Goal: Transaction & Acquisition: Purchase product/service

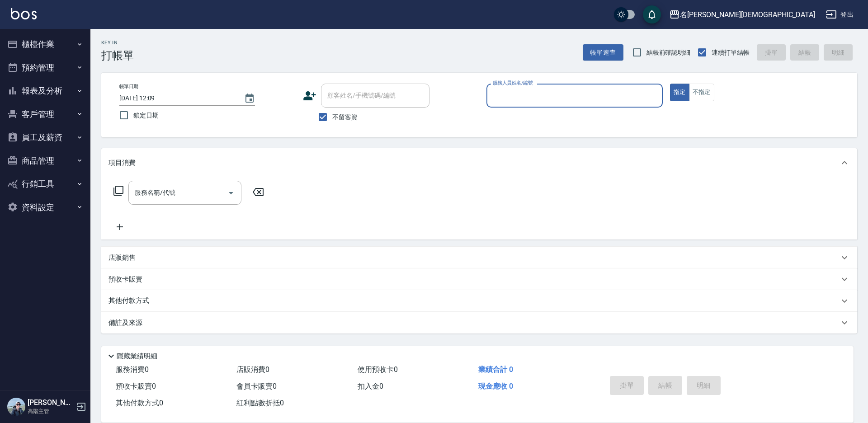
click at [528, 94] on input "服務人員姓名/編號" at bounding box center [575, 96] width 168 height 16
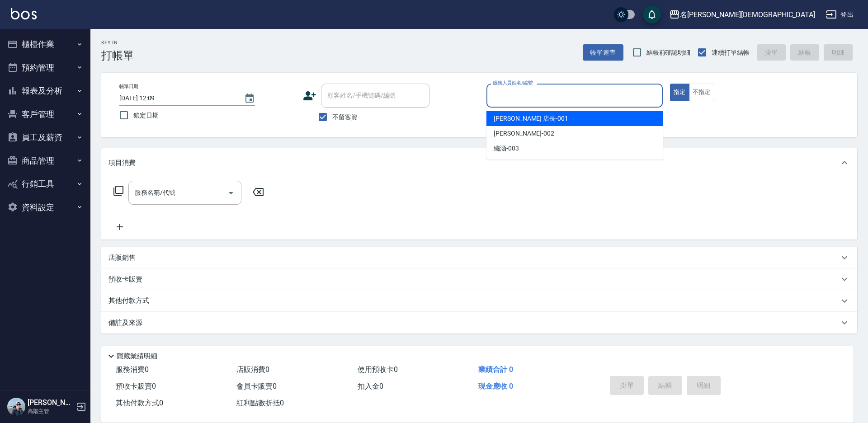
drag, startPoint x: 536, startPoint y: 114, endPoint x: 498, endPoint y: 120, distance: 38.9
click at [536, 115] on div "[PERSON_NAME] 店長 -001" at bounding box center [575, 118] width 176 height 15
type input "[PERSON_NAME] 店長-001"
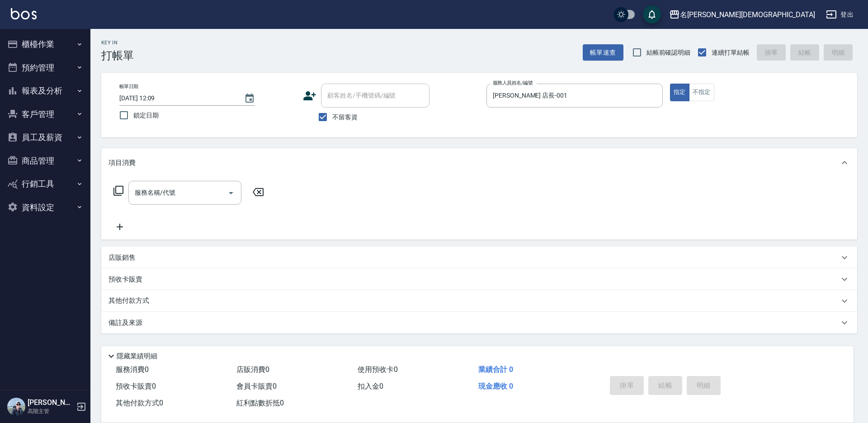
click at [117, 191] on icon at bounding box center [118, 190] width 11 height 11
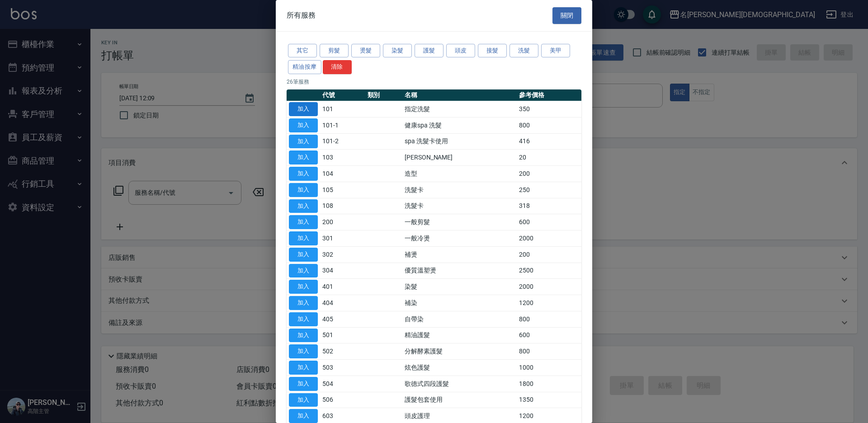
click at [302, 108] on button "加入" at bounding box center [303, 109] width 29 height 14
type input "指定洗髮(101)"
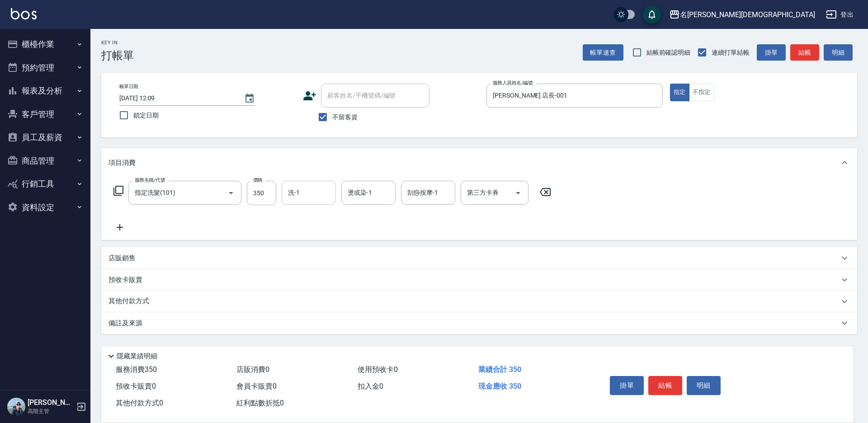
click at [302, 193] on input "洗-1" at bounding box center [309, 193] width 46 height 16
drag, startPoint x: 321, startPoint y: 241, endPoint x: 391, endPoint y: 242, distance: 70.1
click at [321, 248] on div "繡涵 -003" at bounding box center [309, 255] width 54 height 15
type input "繡涵-003"
click at [667, 380] on button "結帳" at bounding box center [666, 385] width 34 height 19
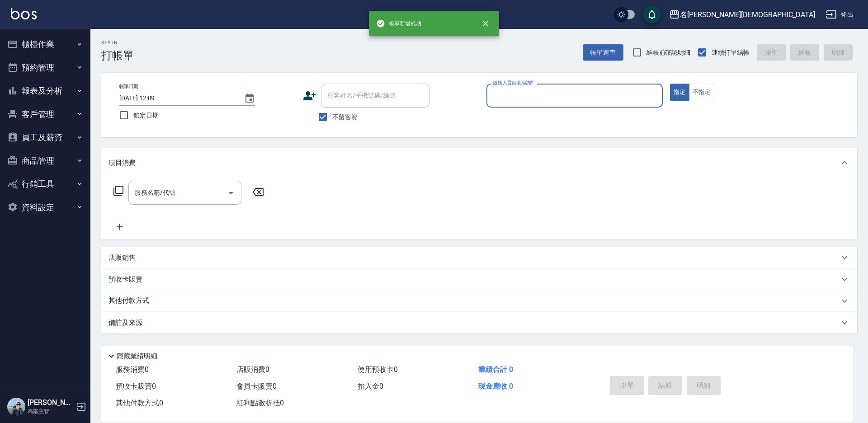
click at [498, 95] on input "服務人員姓名/編號" at bounding box center [575, 96] width 168 height 16
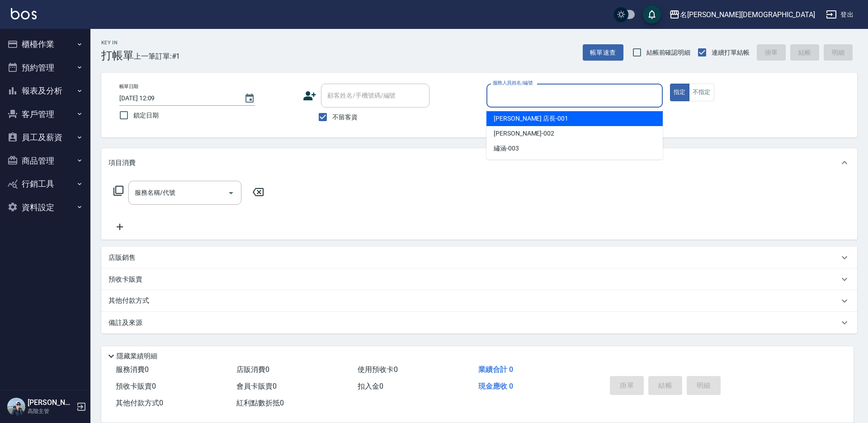
click at [515, 116] on span "[PERSON_NAME] 店長 -001" at bounding box center [531, 118] width 75 height 9
type input "[PERSON_NAME] 店長-001"
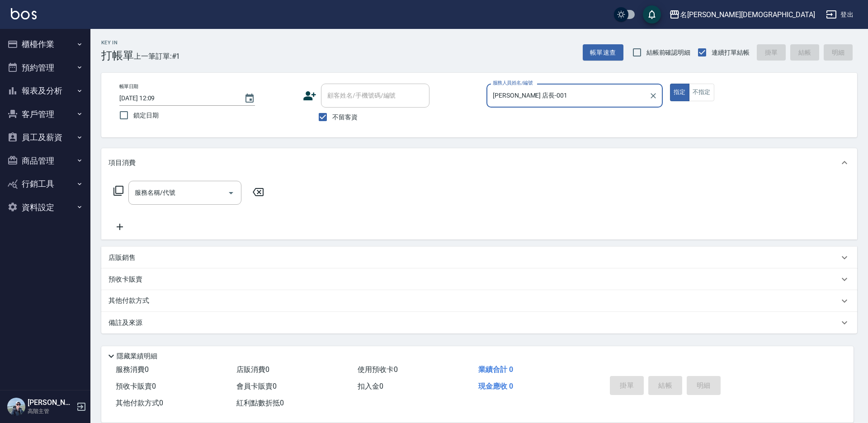
click at [119, 191] on icon at bounding box center [118, 190] width 11 height 11
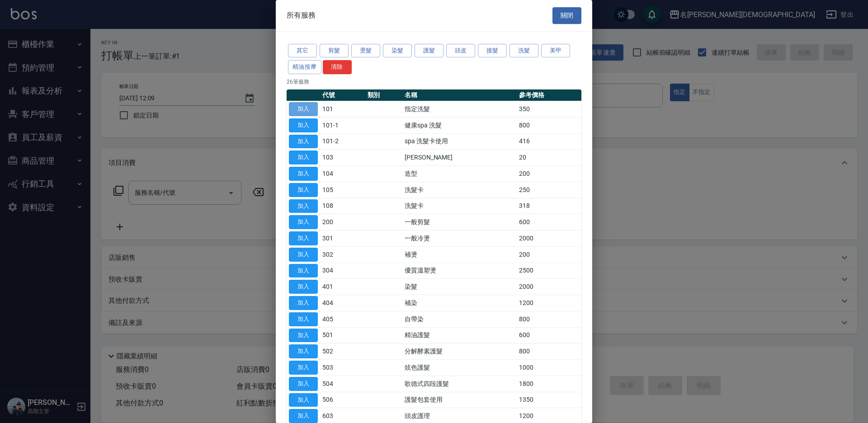
click at [310, 107] on button "加入" at bounding box center [303, 109] width 29 height 14
type input "指定洗髮(101)"
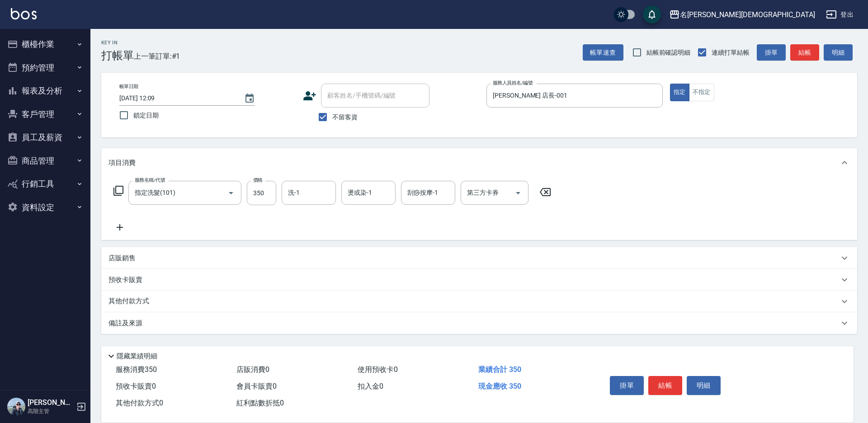
drag, startPoint x: 663, startPoint y: 385, endPoint x: 650, endPoint y: 365, distance: 23.6
click at [663, 385] on button "結帳" at bounding box center [666, 385] width 34 height 19
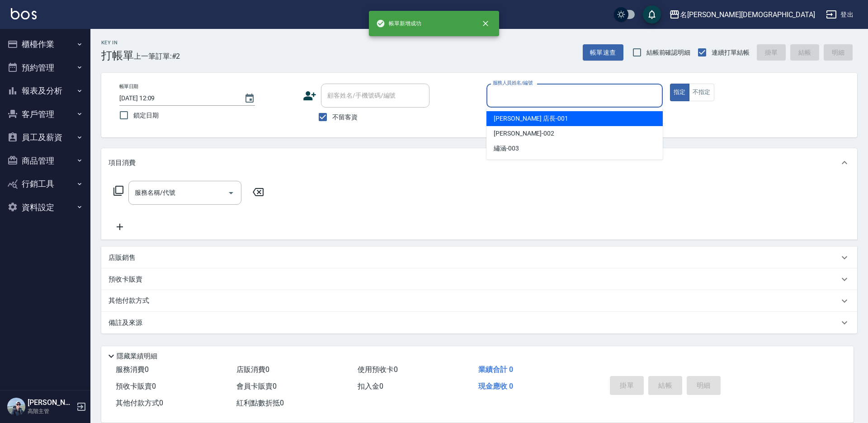
click at [509, 100] on input "服務人員姓名/編號" at bounding box center [575, 96] width 168 height 16
click at [504, 122] on span "[PERSON_NAME] 店長 -001" at bounding box center [531, 118] width 75 height 9
type input "[PERSON_NAME] 店長-001"
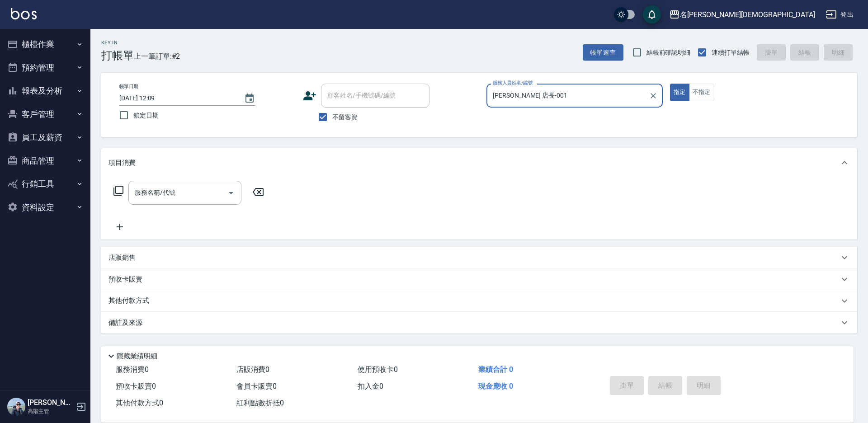
click at [118, 190] on icon at bounding box center [118, 190] width 11 height 11
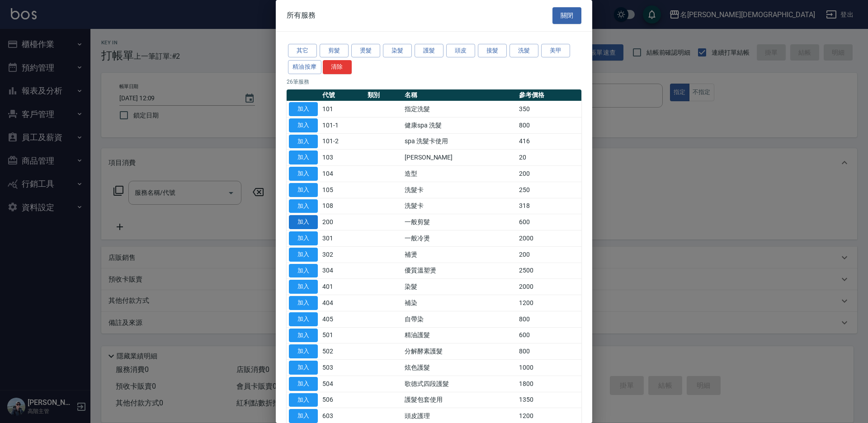
drag, startPoint x: 304, startPoint y: 220, endPoint x: 396, endPoint y: 262, distance: 101.4
click at [304, 220] on button "加入" at bounding box center [303, 222] width 29 height 14
type input "一般剪髮(200)"
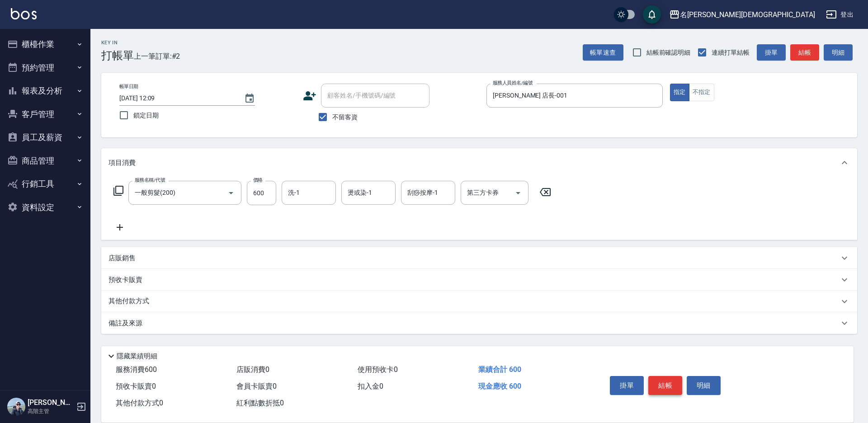
click at [664, 386] on button "結帳" at bounding box center [666, 385] width 34 height 19
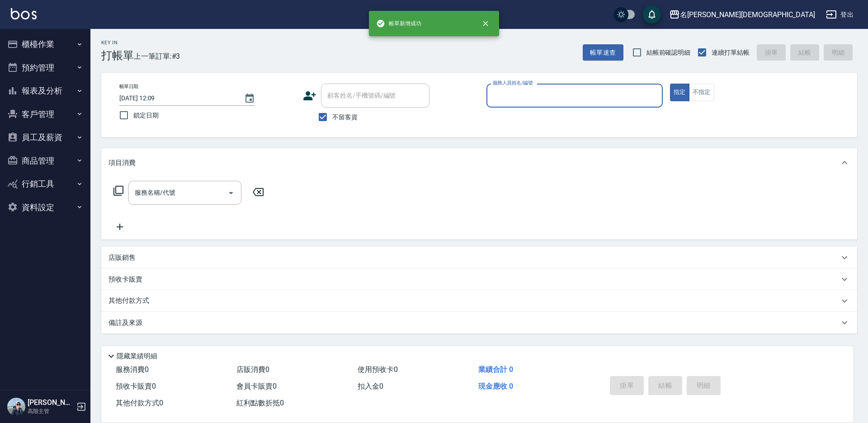
click at [503, 90] on input "服務人員姓名/編號" at bounding box center [575, 96] width 168 height 16
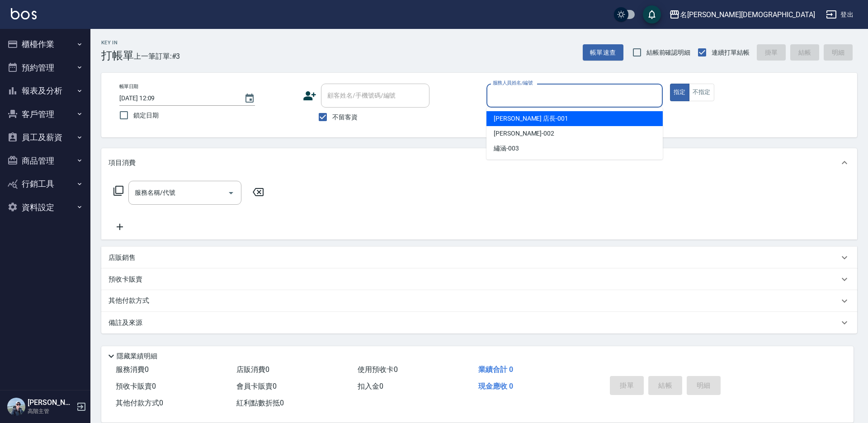
click at [508, 121] on span "[PERSON_NAME] 店長 -001" at bounding box center [531, 118] width 75 height 9
type input "[PERSON_NAME] 店長-001"
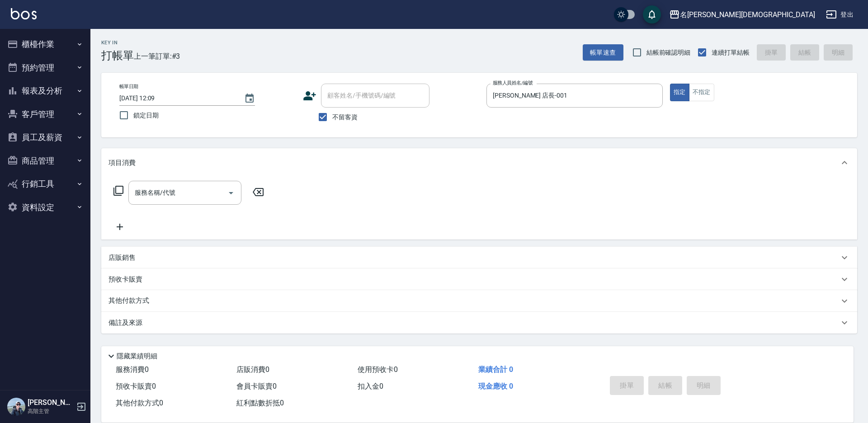
click at [114, 190] on icon at bounding box center [119, 191] width 10 height 10
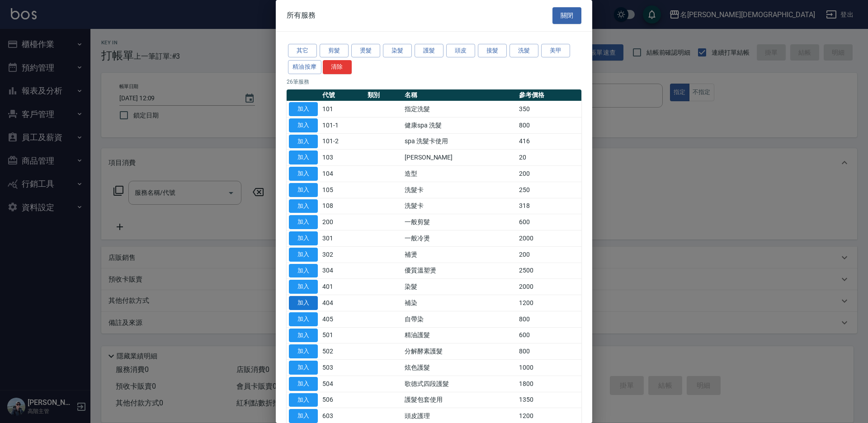
click at [309, 305] on button "加入" at bounding box center [303, 303] width 29 height 14
type input "補染(404)"
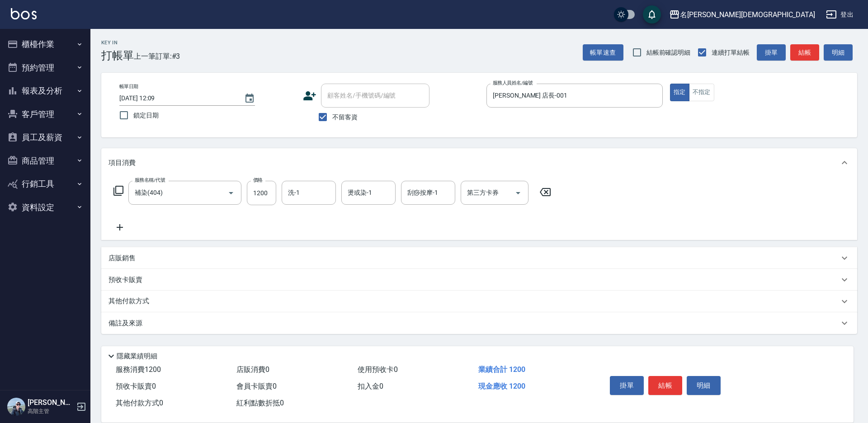
click at [119, 190] on icon at bounding box center [118, 190] width 11 height 11
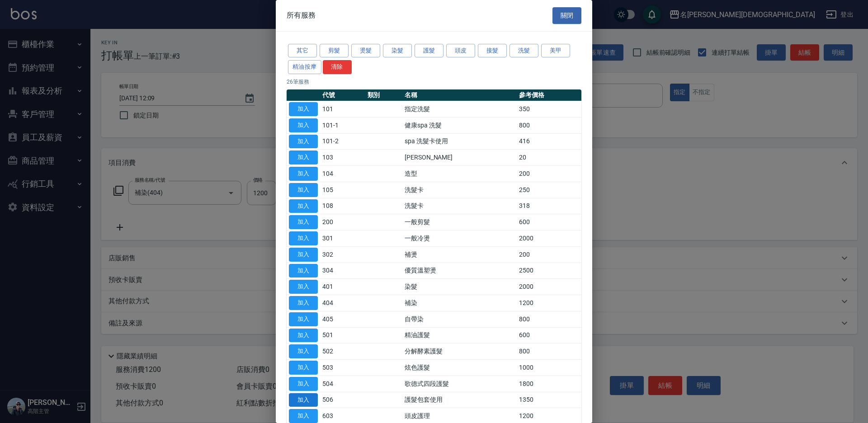
drag, startPoint x: 311, startPoint y: 399, endPoint x: 274, endPoint y: 281, distance: 123.9
click at [311, 399] on button "加入" at bounding box center [303, 401] width 29 height 14
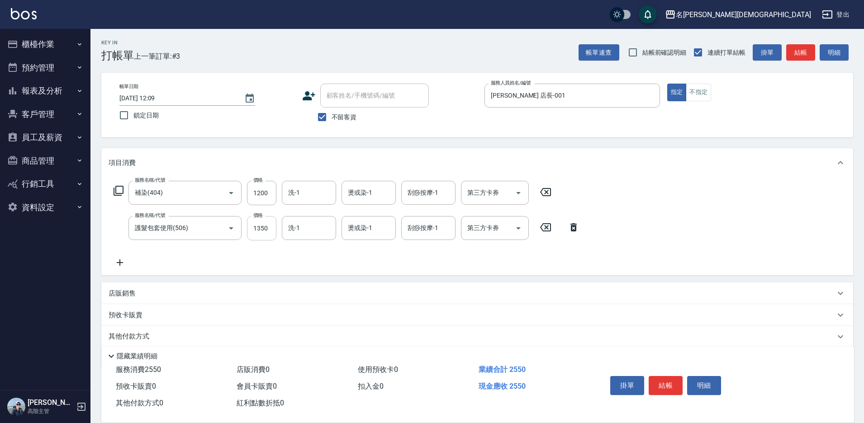
click at [264, 227] on input "1350" at bounding box center [261, 228] width 29 height 24
type input "750"
click at [271, 191] on input "1200" at bounding box center [261, 193] width 29 height 24
type input "2400"
click at [483, 232] on div "第三方卡券 第三方卡券" at bounding box center [495, 228] width 68 height 24
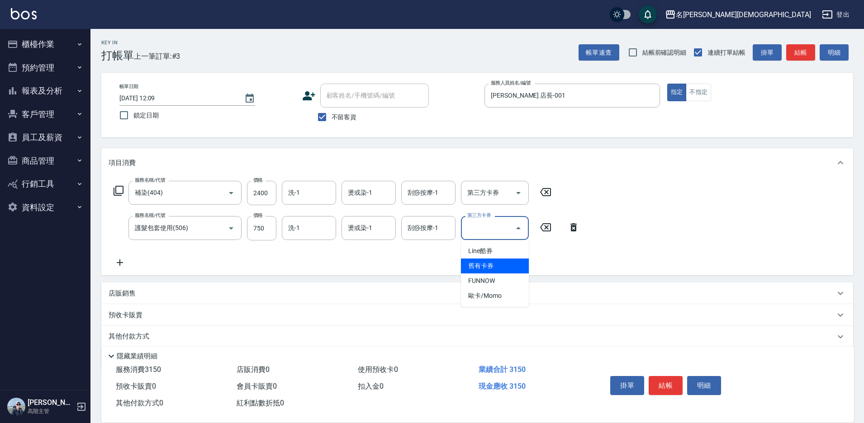
drag, startPoint x: 493, startPoint y: 266, endPoint x: 459, endPoint y: 248, distance: 38.4
click at [493, 266] on span "舊有卡券" at bounding box center [495, 266] width 68 height 15
type input "舊有卡券"
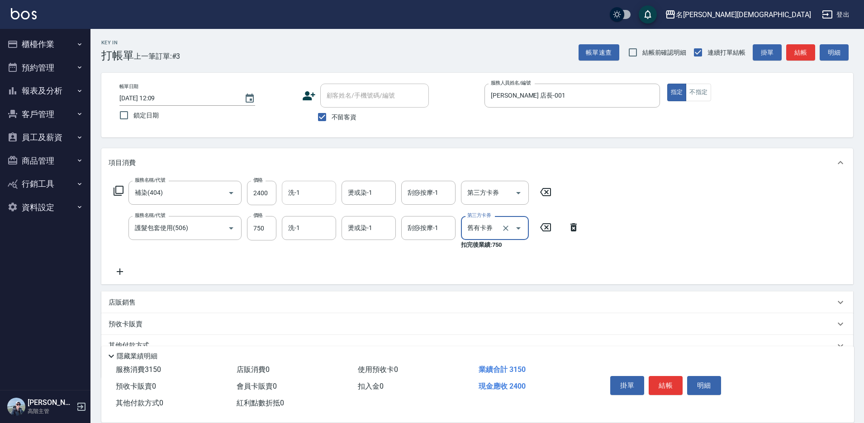
click at [288, 196] on div "洗-1 洗-1" at bounding box center [309, 193] width 54 height 24
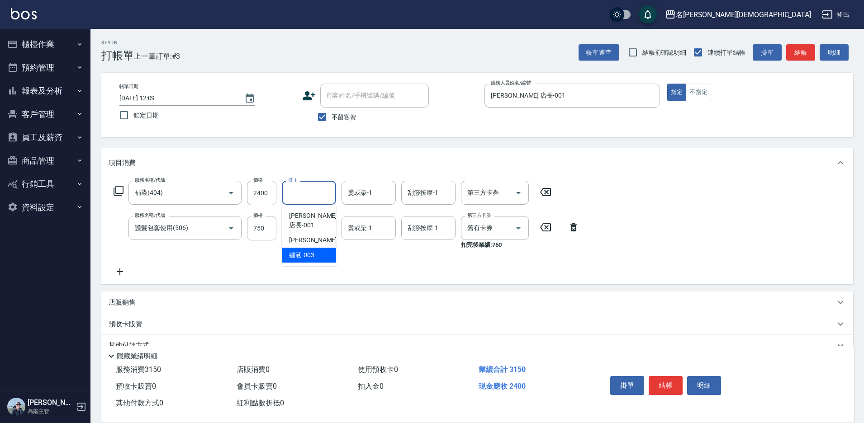
drag, startPoint x: 309, startPoint y: 245, endPoint x: 305, endPoint y: 236, distance: 9.9
click at [309, 251] on span "繡涵 -003" at bounding box center [301, 255] width 25 height 9
type input "繡涵-003"
click at [303, 226] on input "洗-1" at bounding box center [309, 228] width 46 height 16
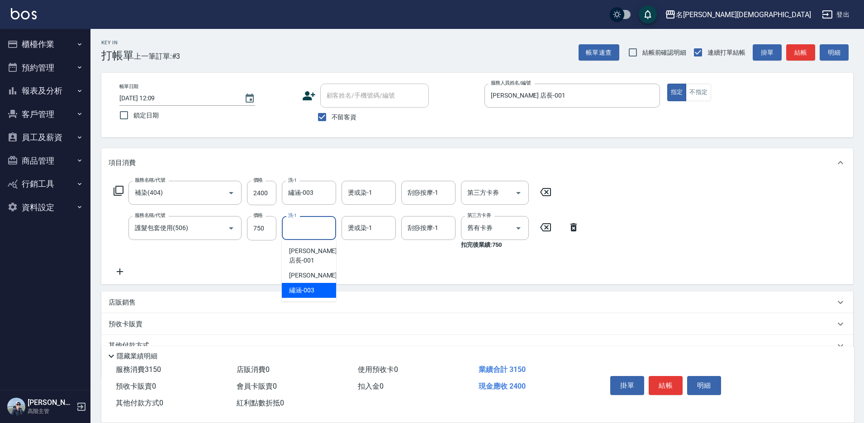
click at [316, 283] on div "繡涵 -003" at bounding box center [309, 290] width 54 height 15
type input "繡涵-003"
click at [663, 380] on button "結帳" at bounding box center [666, 385] width 34 height 19
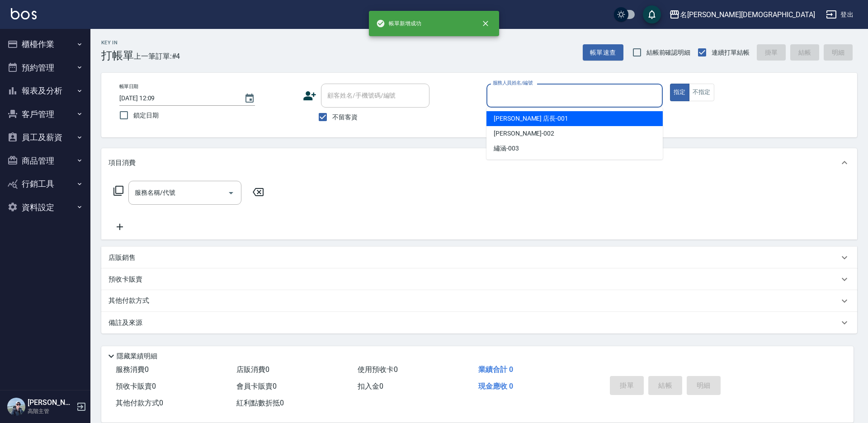
drag, startPoint x: 509, startPoint y: 94, endPoint x: 509, endPoint y: 114, distance: 20.8
click at [509, 95] on input "服務人員姓名/編號" at bounding box center [575, 96] width 168 height 16
drag, startPoint x: 509, startPoint y: 118, endPoint x: 348, endPoint y: 121, distance: 161.5
click at [508, 119] on span "[PERSON_NAME] 店長 -001" at bounding box center [531, 118] width 75 height 9
type input "[PERSON_NAME] 店長-001"
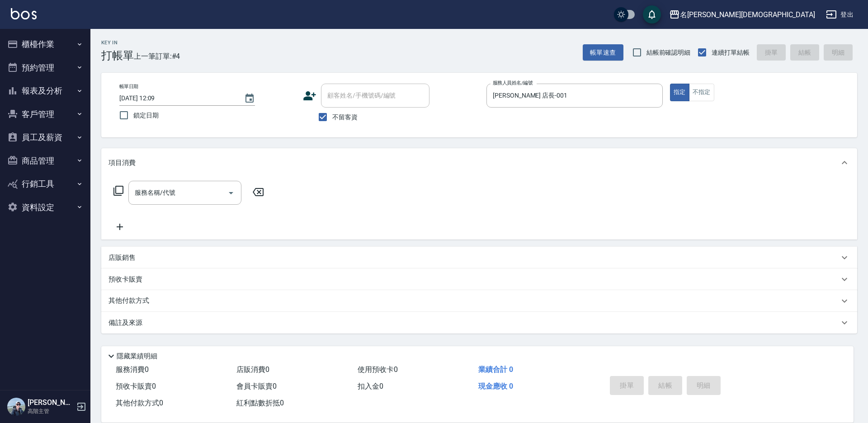
click at [116, 190] on icon at bounding box center [119, 191] width 10 height 10
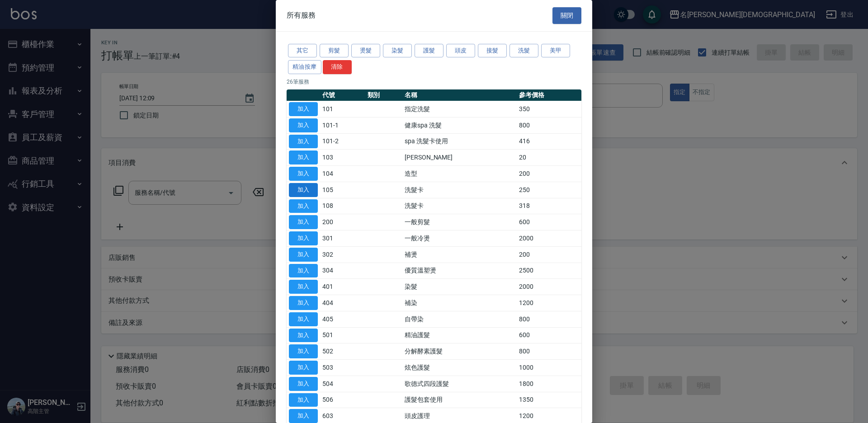
click at [313, 191] on button "加入" at bounding box center [303, 190] width 29 height 14
type input "洗髮卡(105)"
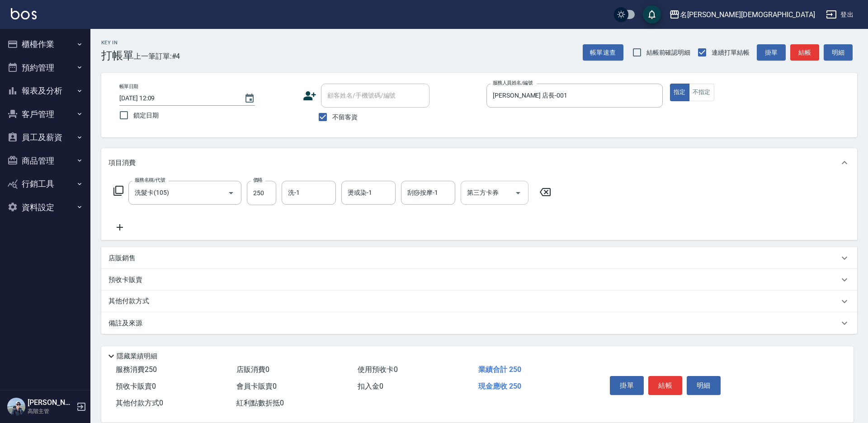
click at [487, 196] on input "第三方卡券" at bounding box center [488, 193] width 46 height 16
click at [482, 229] on span "舊有卡券" at bounding box center [495, 230] width 68 height 15
type input "舊有卡券"
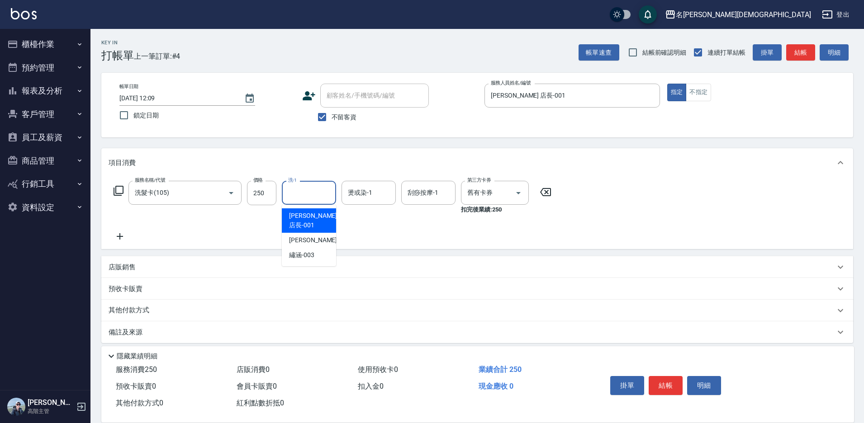
click at [308, 199] on input "洗-1" at bounding box center [309, 193] width 46 height 16
click at [322, 248] on div "繡涵 -003" at bounding box center [309, 255] width 54 height 15
type input "繡涵-003"
drag, startPoint x: 666, startPoint y: 382, endPoint x: 653, endPoint y: 367, distance: 20.5
click at [666, 382] on button "結帳" at bounding box center [666, 385] width 34 height 19
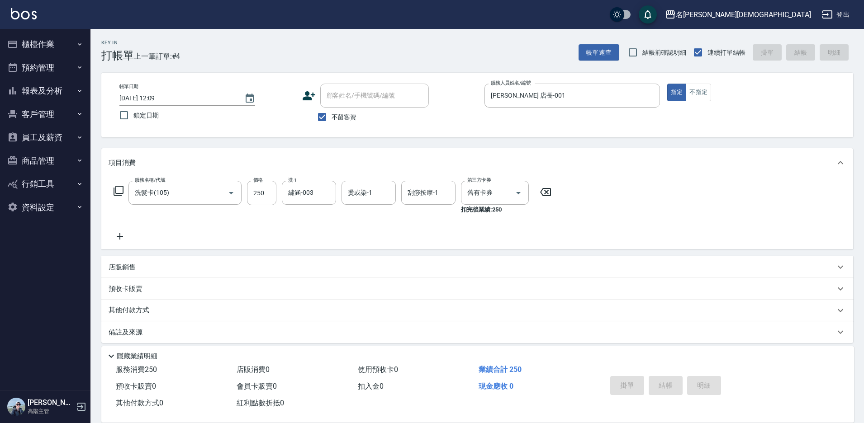
type input "[DATE] 12:10"
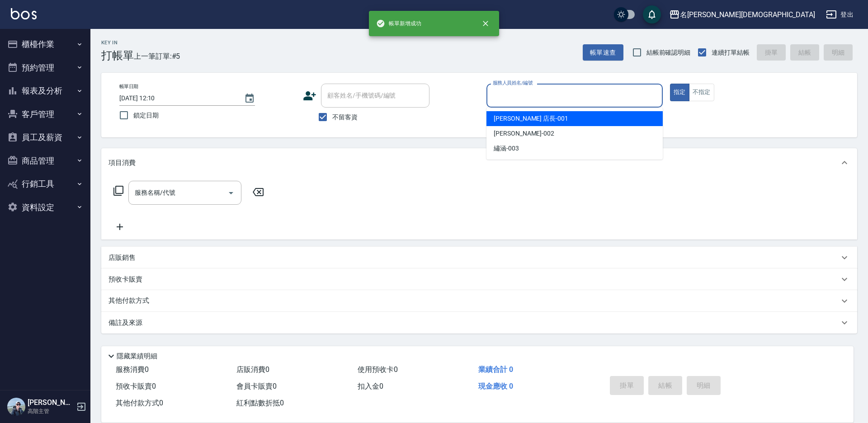
drag, startPoint x: 524, startPoint y: 94, endPoint x: 528, endPoint y: 126, distance: 32.0
click at [524, 95] on input "服務人員姓名/編號" at bounding box center [575, 96] width 168 height 16
click at [527, 122] on span "[PERSON_NAME] 店長 -001" at bounding box center [531, 118] width 75 height 9
type input "[PERSON_NAME] 店長-001"
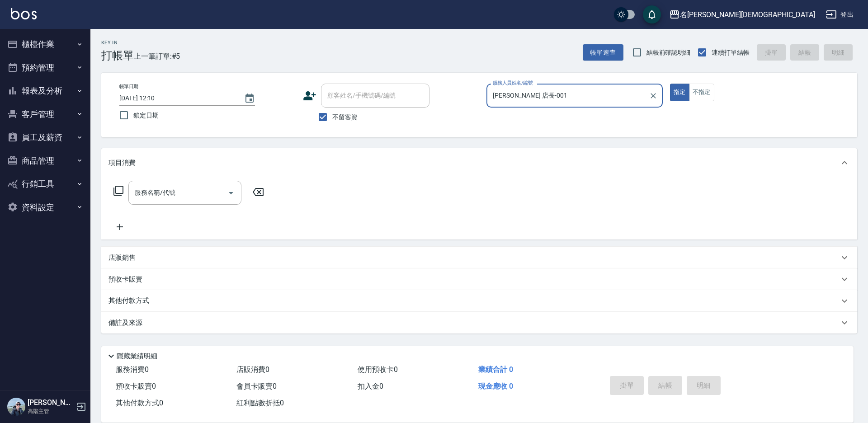
click at [115, 188] on icon at bounding box center [118, 190] width 11 height 11
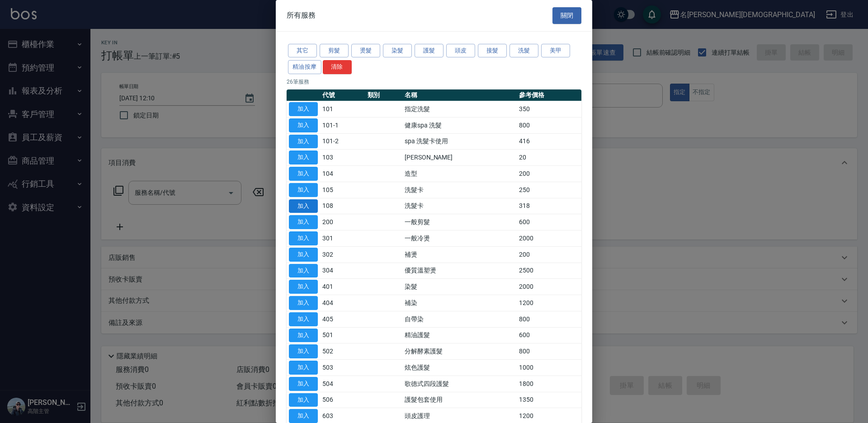
click at [308, 205] on button "加入" at bounding box center [303, 206] width 29 height 14
type input "洗髮卡(108)"
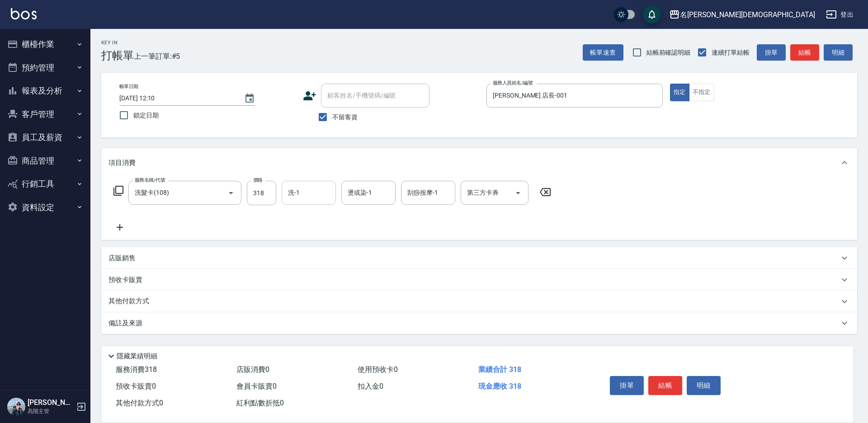
drag, startPoint x: 291, startPoint y: 196, endPoint x: 297, endPoint y: 203, distance: 9.0
click at [292, 198] on input "洗-1" at bounding box center [309, 193] width 46 height 16
drag, startPoint x: 312, startPoint y: 246, endPoint x: 373, endPoint y: 231, distance: 62.8
click at [312, 251] on span "繡涵 -003" at bounding box center [301, 255] width 25 height 9
type input "繡涵-003"
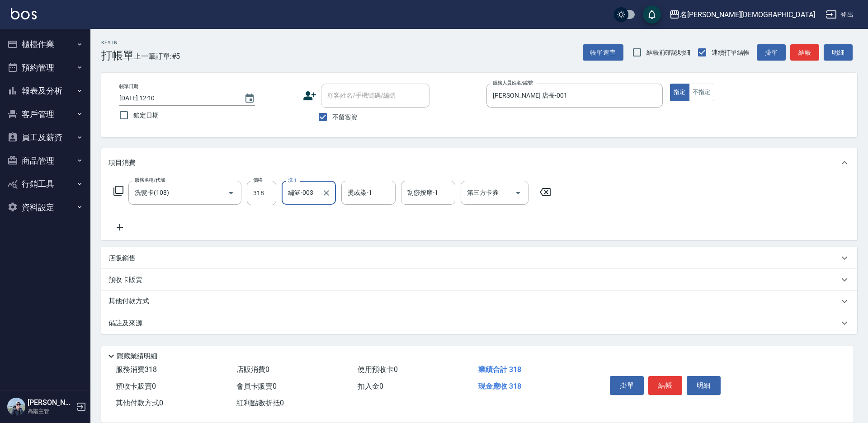
click at [477, 194] on div "第三方卡券 第三方卡券" at bounding box center [495, 193] width 68 height 24
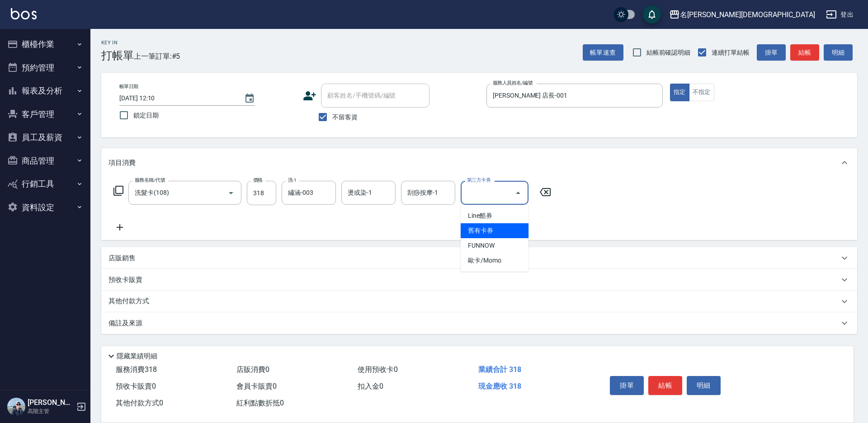
click at [482, 227] on span "舊有卡券" at bounding box center [495, 230] width 68 height 15
type input "舊有卡券"
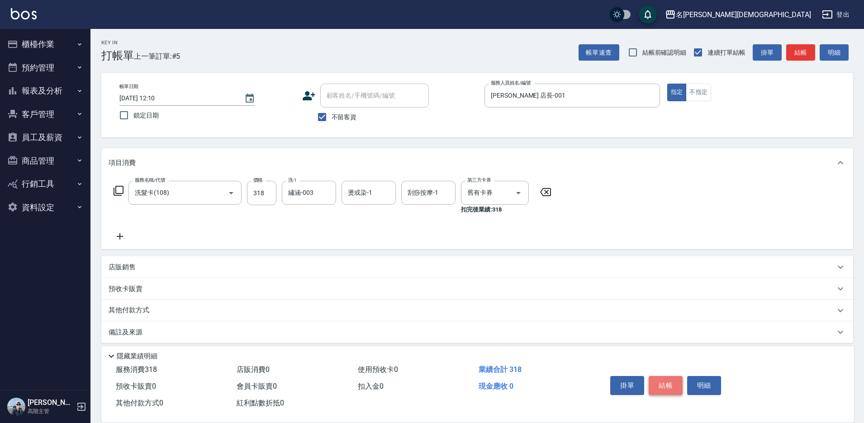
click at [659, 382] on button "結帳" at bounding box center [666, 385] width 34 height 19
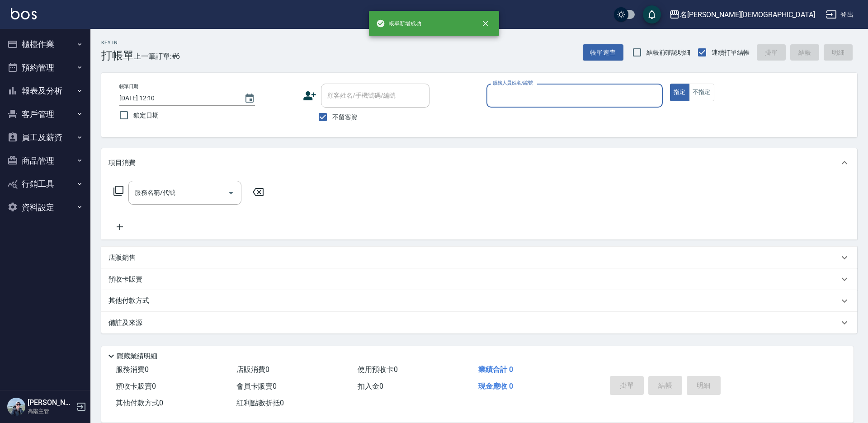
click at [49, 46] on button "櫃檯作業" at bounding box center [45, 45] width 83 height 24
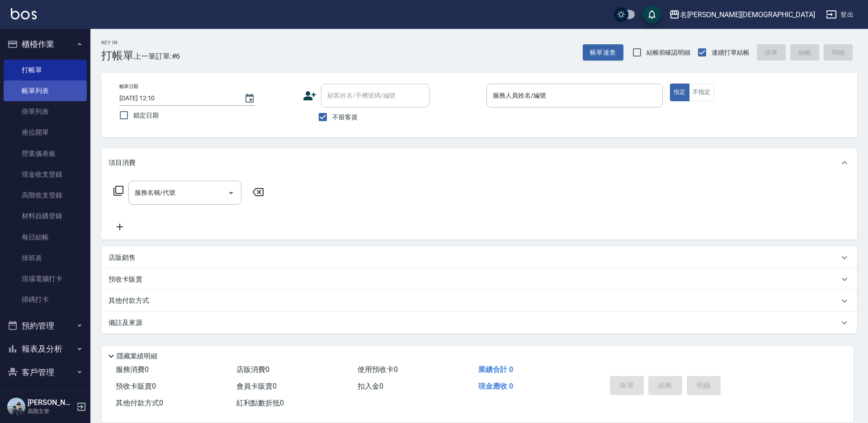
click at [26, 90] on link "帳單列表" at bounding box center [45, 91] width 83 height 21
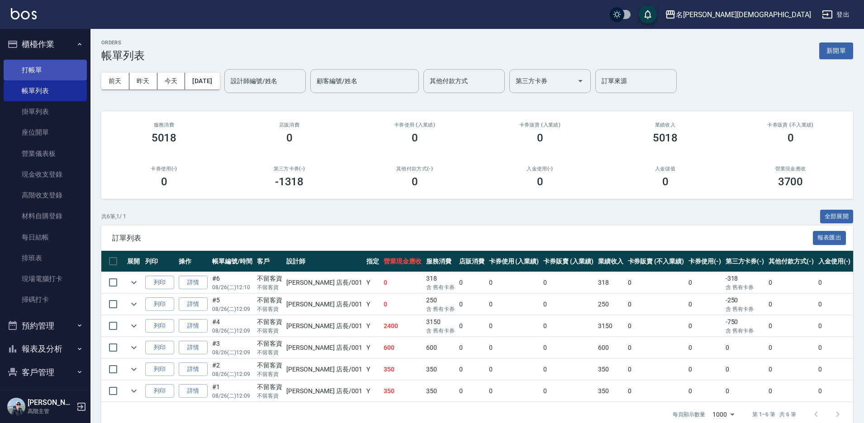
click at [37, 66] on link "打帳單" at bounding box center [45, 70] width 83 height 21
